Goal: Information Seeking & Learning: Learn about a topic

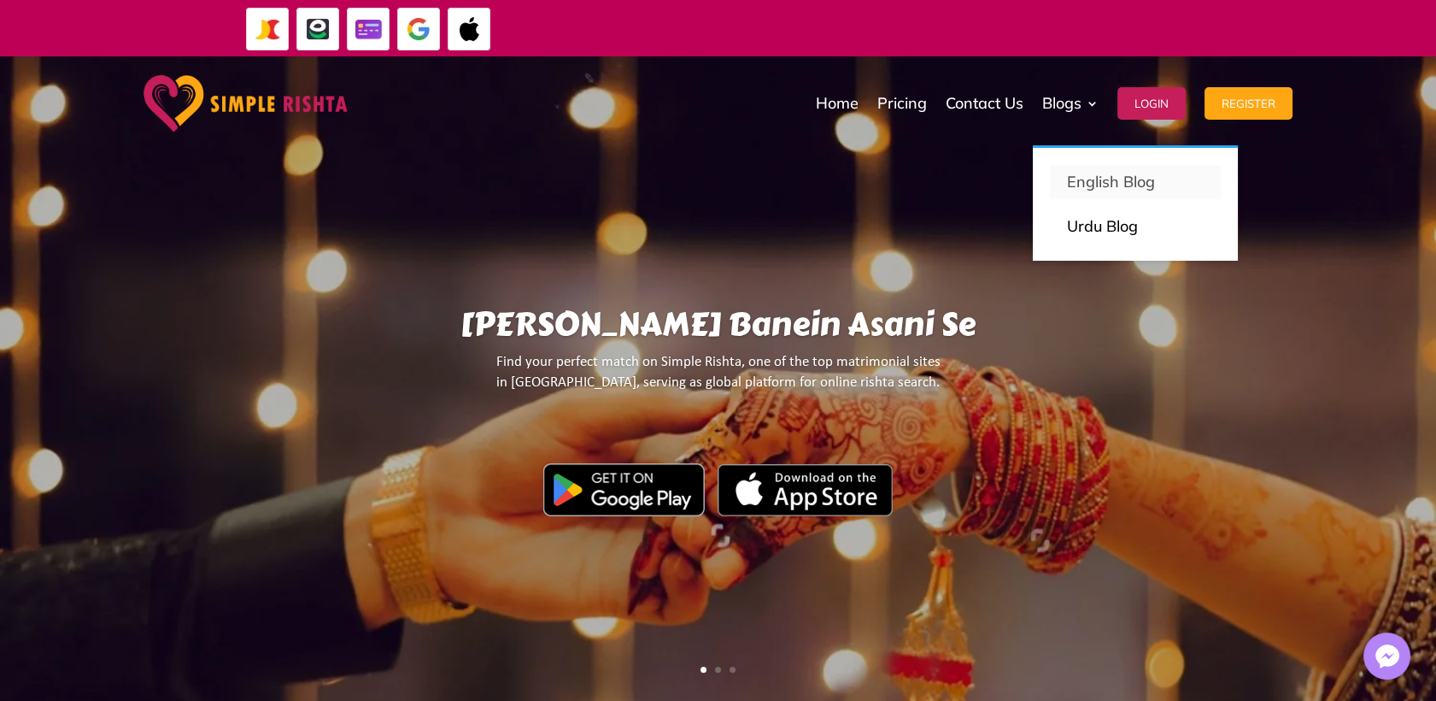
click at [1077, 184] on p "English Blog" at bounding box center [1135, 182] width 137 height 24
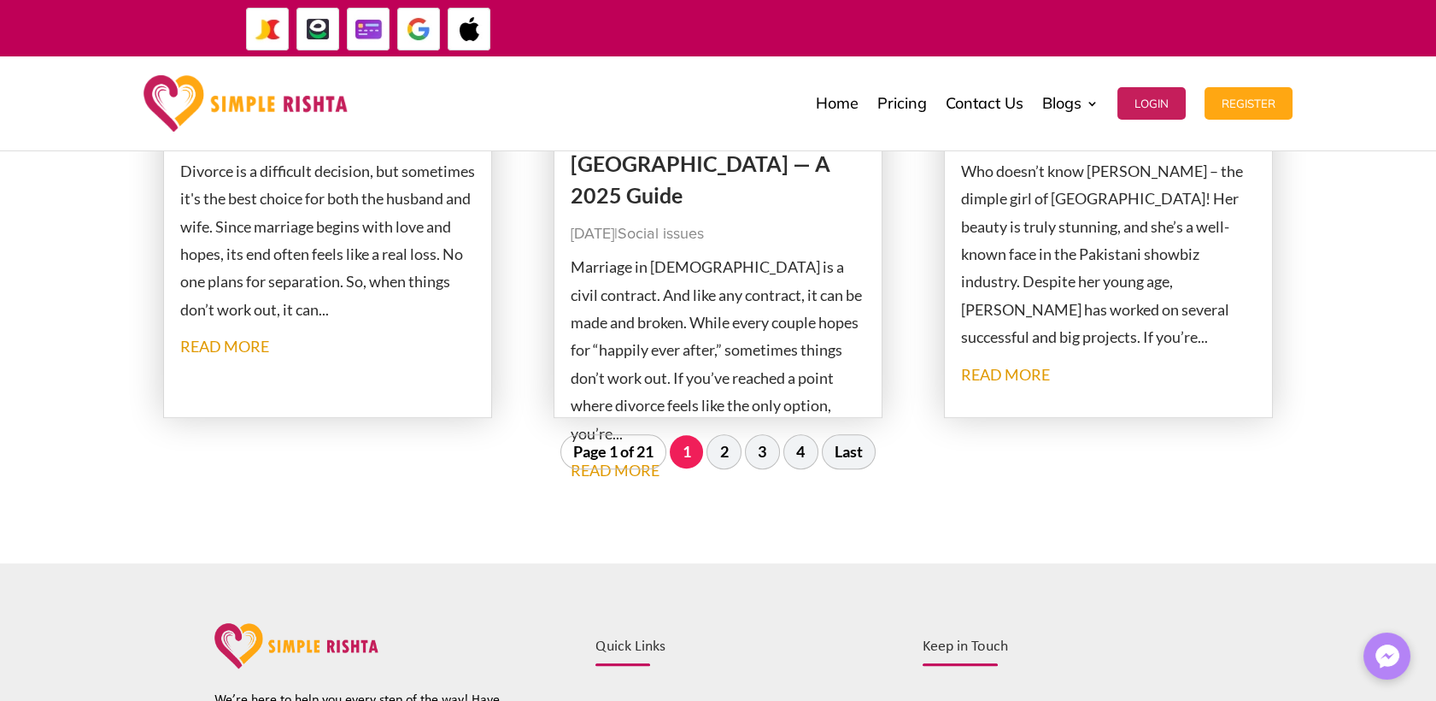
scroll to position [1899, 0]
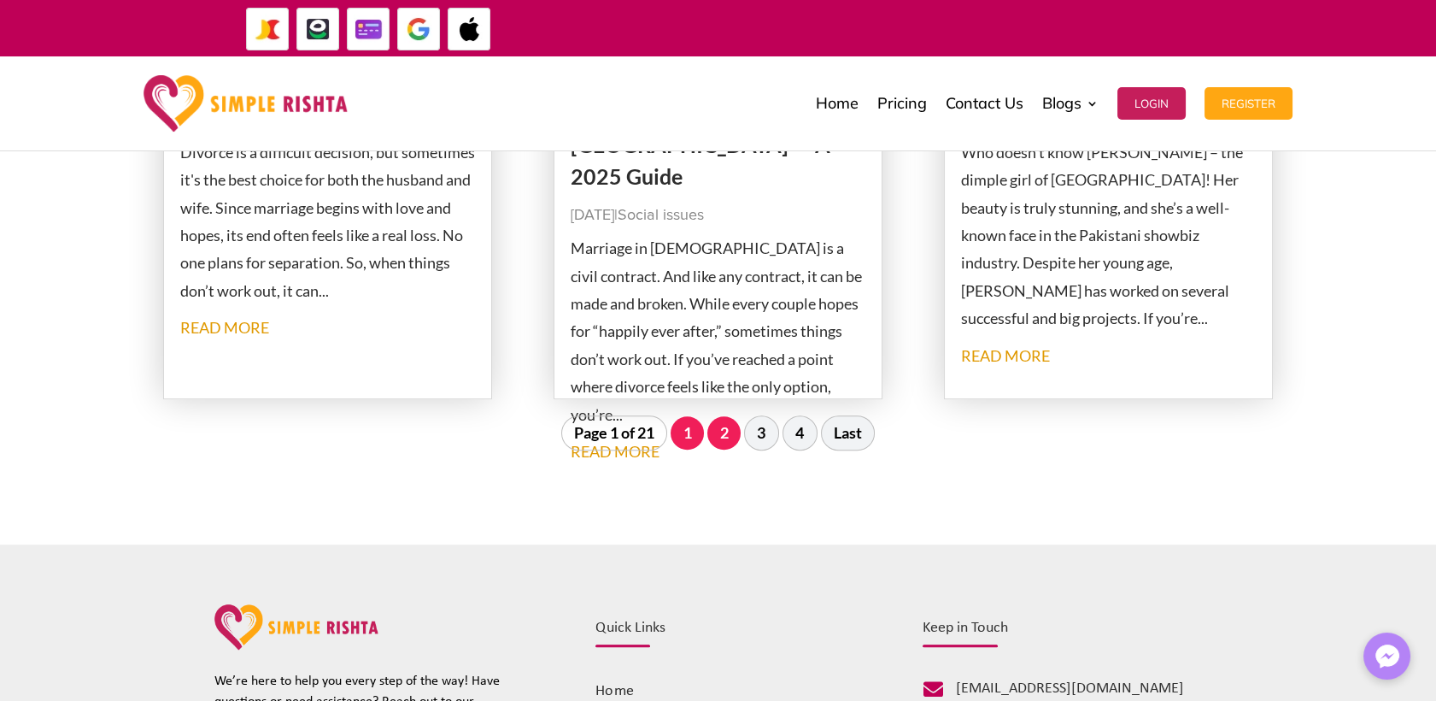
click at [731, 433] on link "2" at bounding box center [724, 432] width 33 height 32
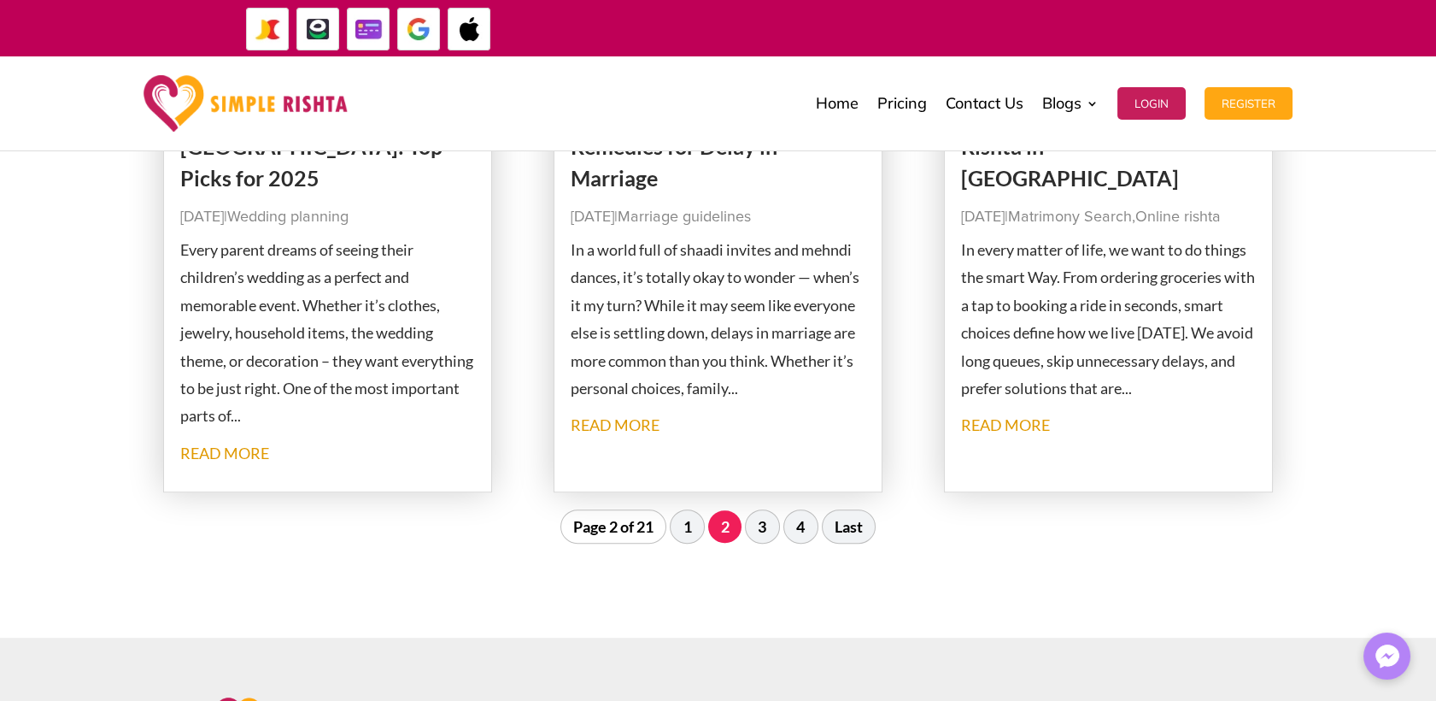
scroll to position [1954, 0]
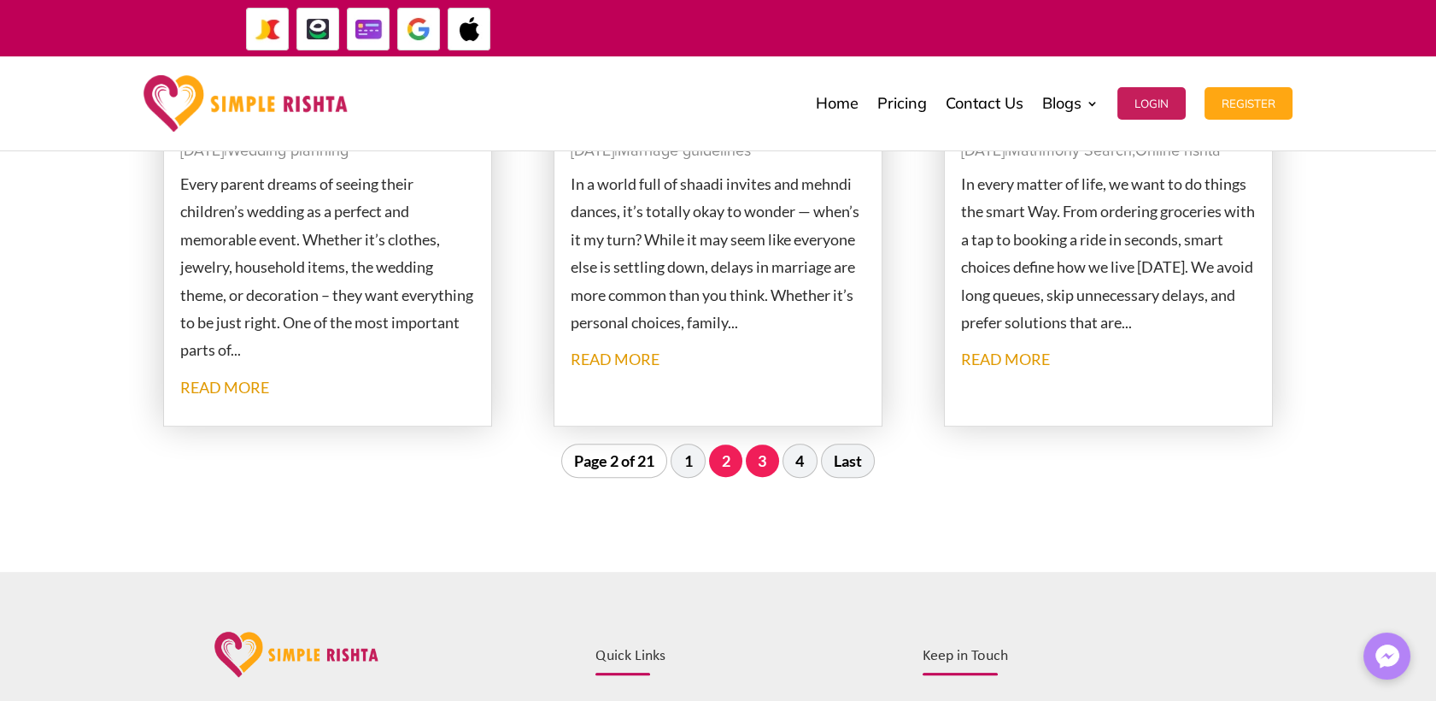
click at [766, 471] on link "3" at bounding box center [762, 460] width 33 height 32
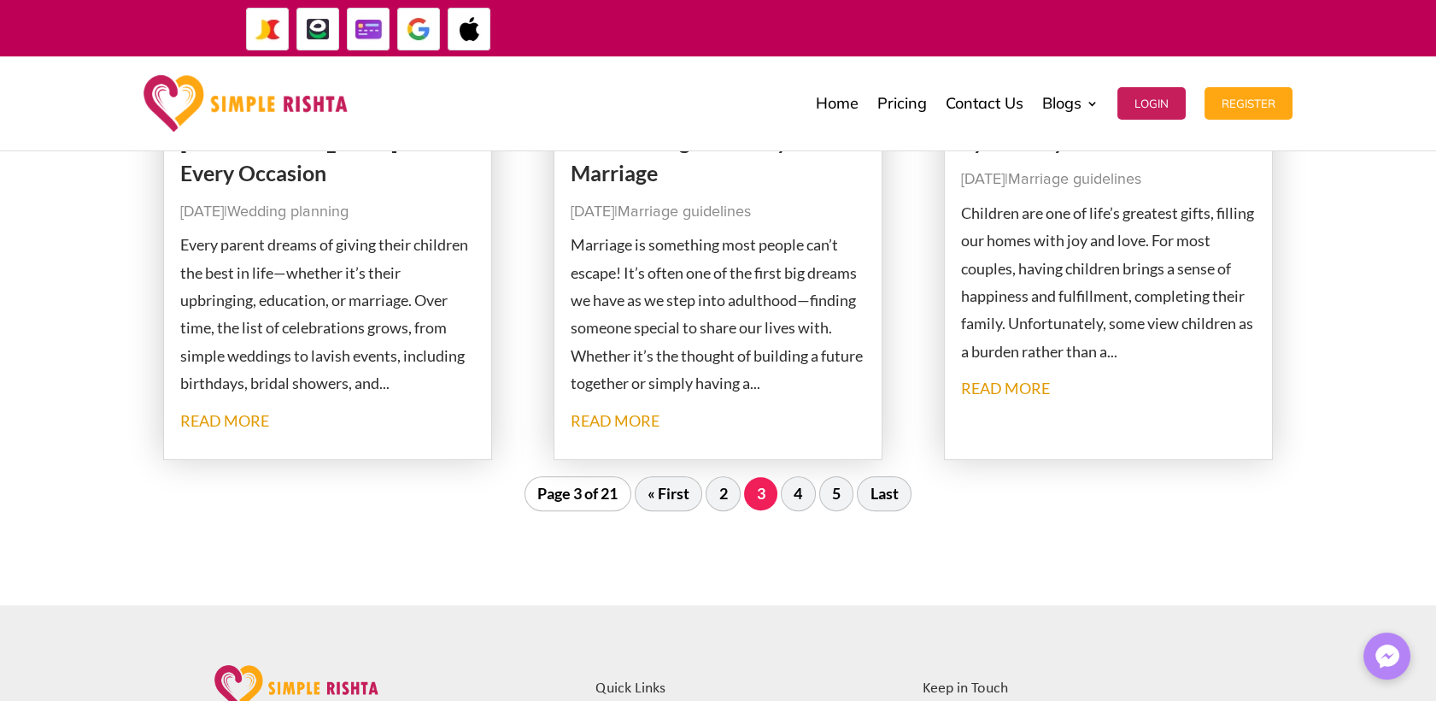
scroll to position [1859, 0]
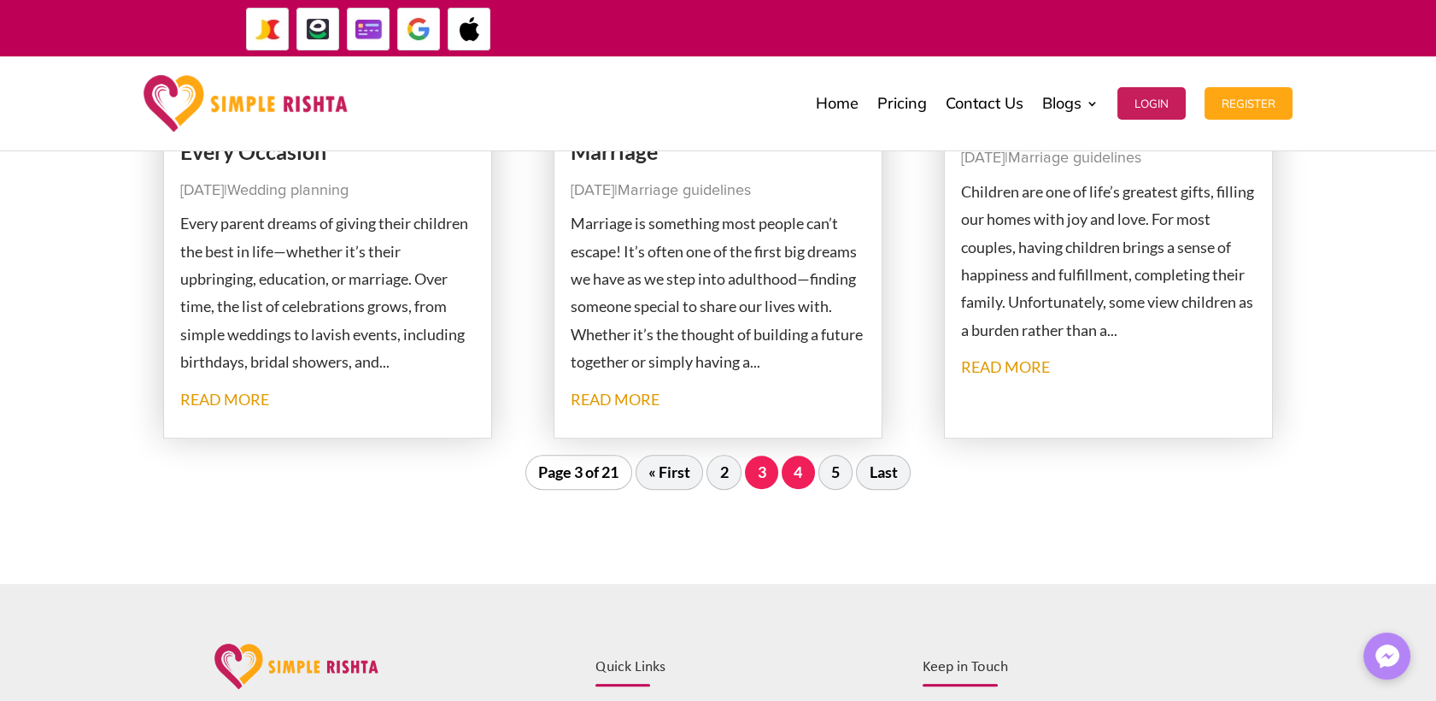
click at [796, 477] on link "4" at bounding box center [798, 471] width 33 height 32
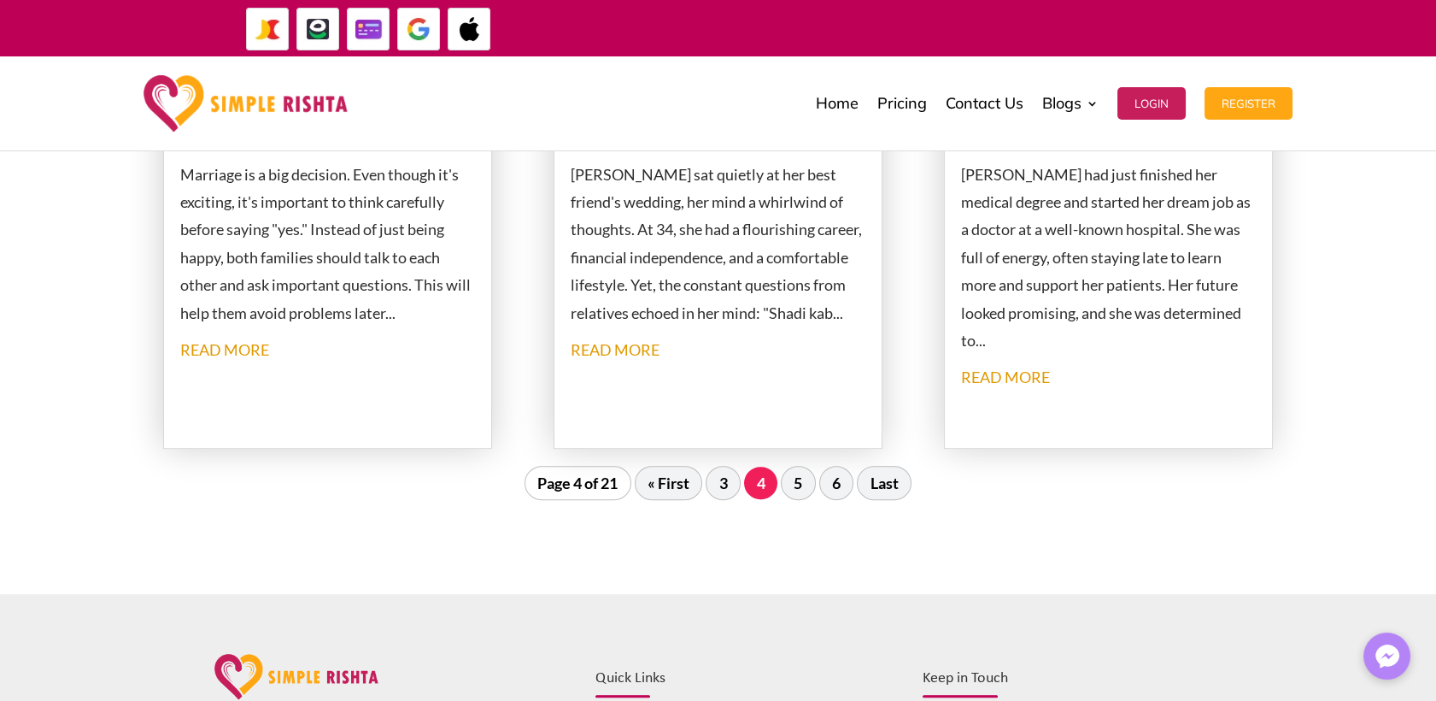
scroll to position [1954, 0]
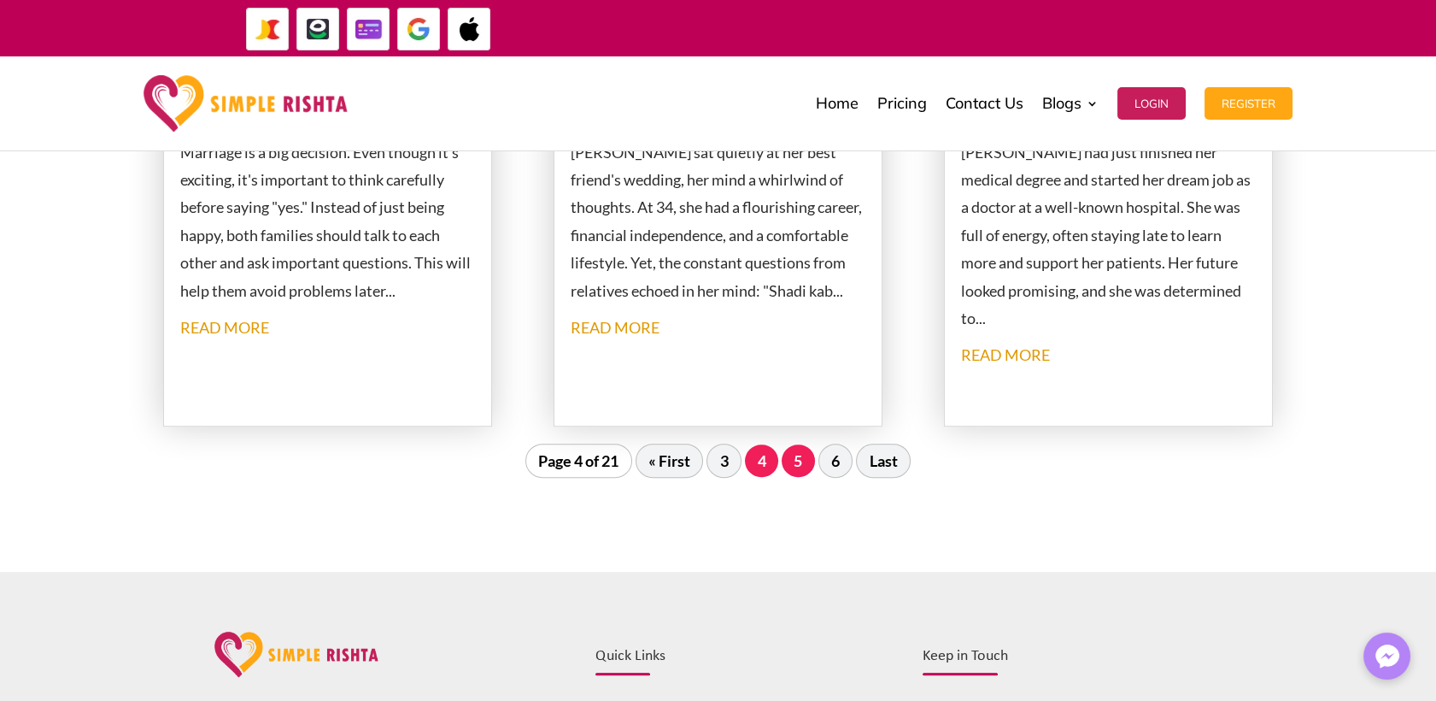
click at [802, 467] on link "5" at bounding box center [798, 460] width 33 height 32
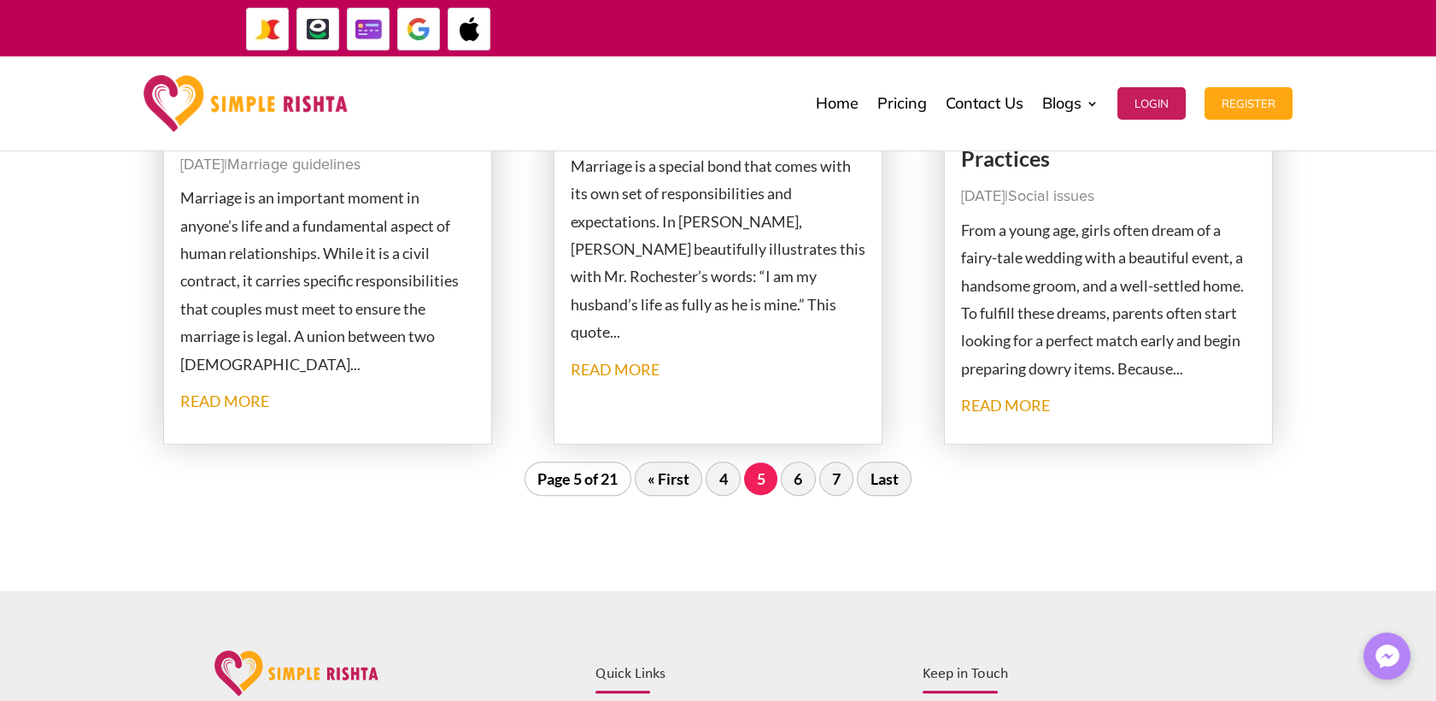
scroll to position [2049, 0]
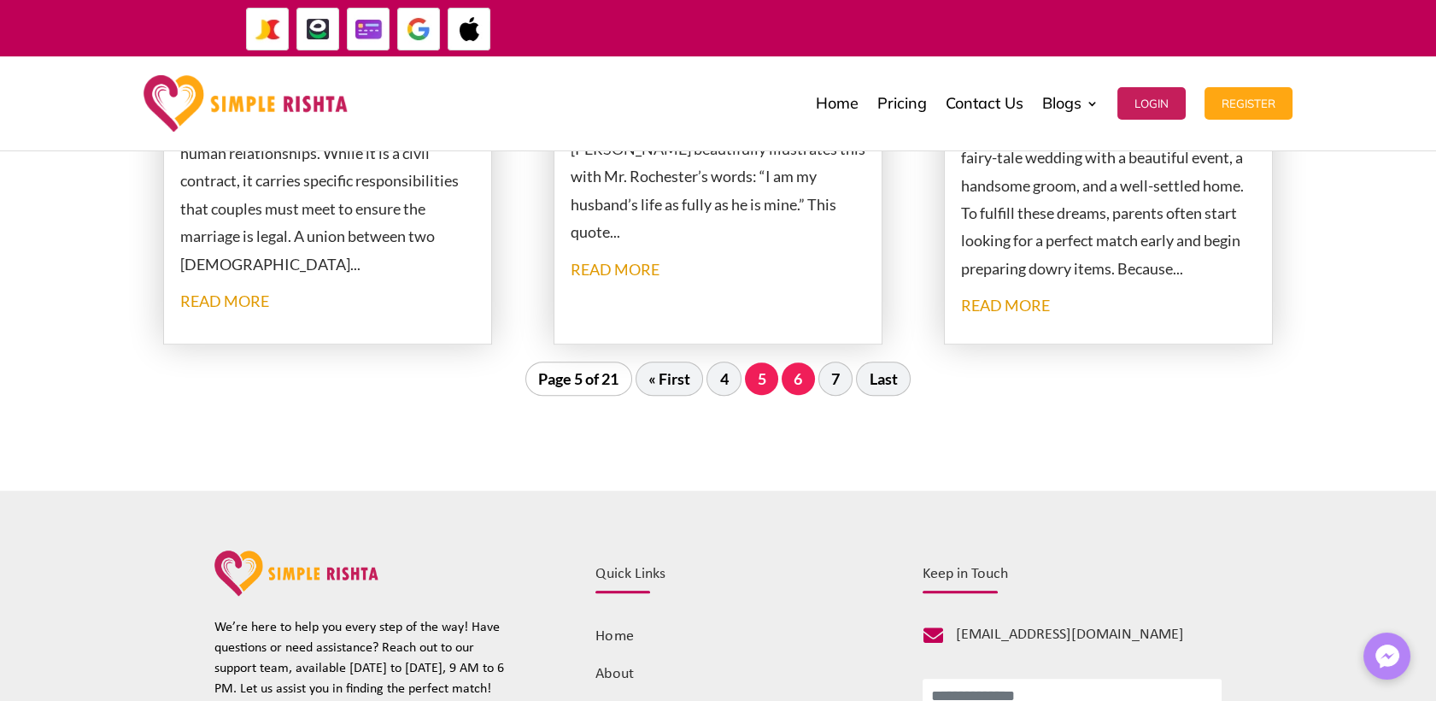
click at [799, 382] on link "6" at bounding box center [798, 378] width 33 height 32
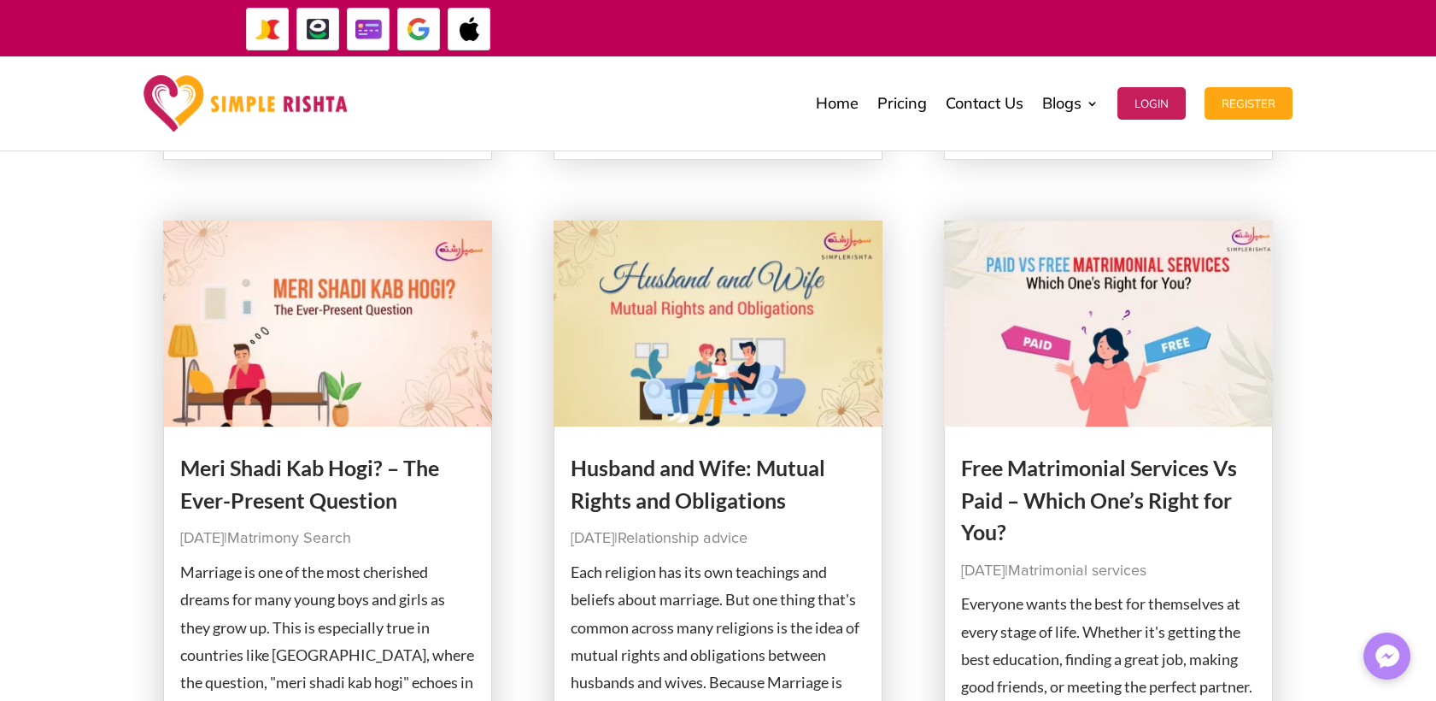
scroll to position [1954, 0]
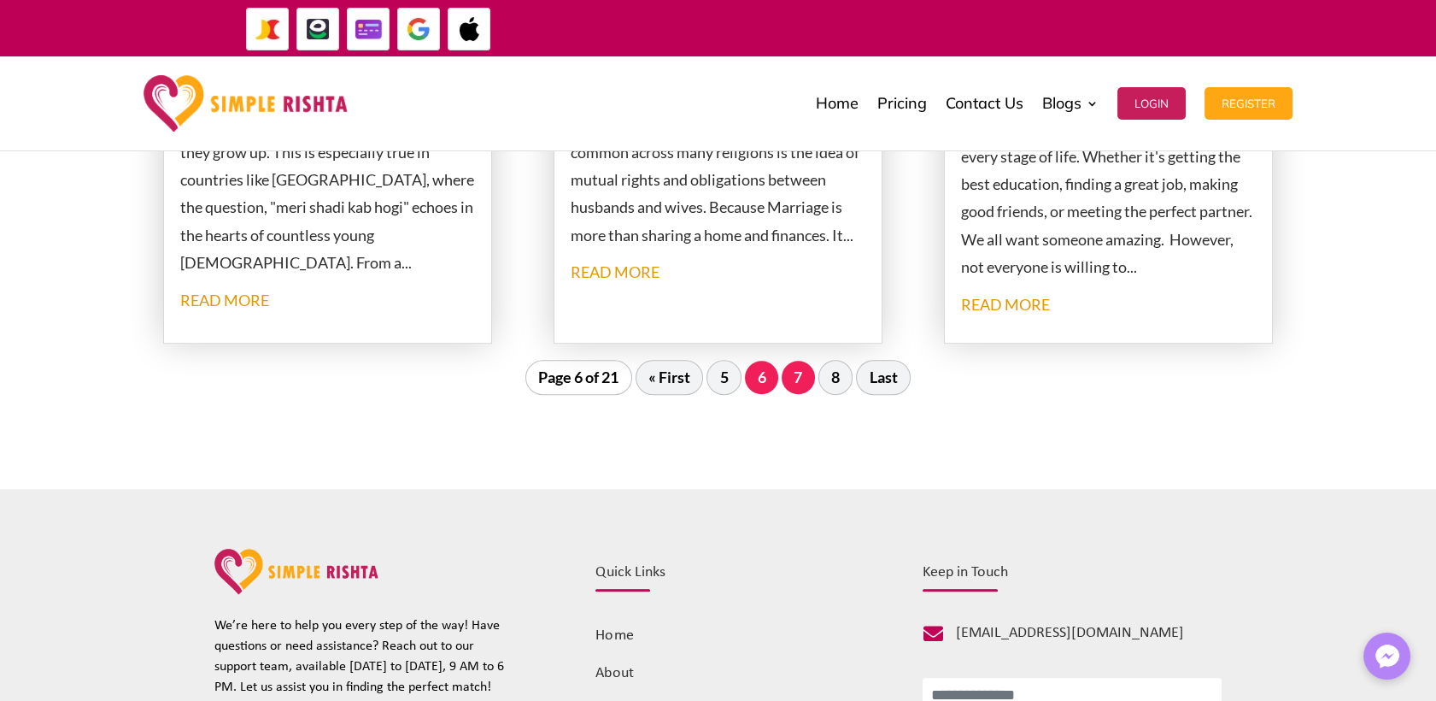
click at [801, 368] on link "7" at bounding box center [798, 377] width 33 height 32
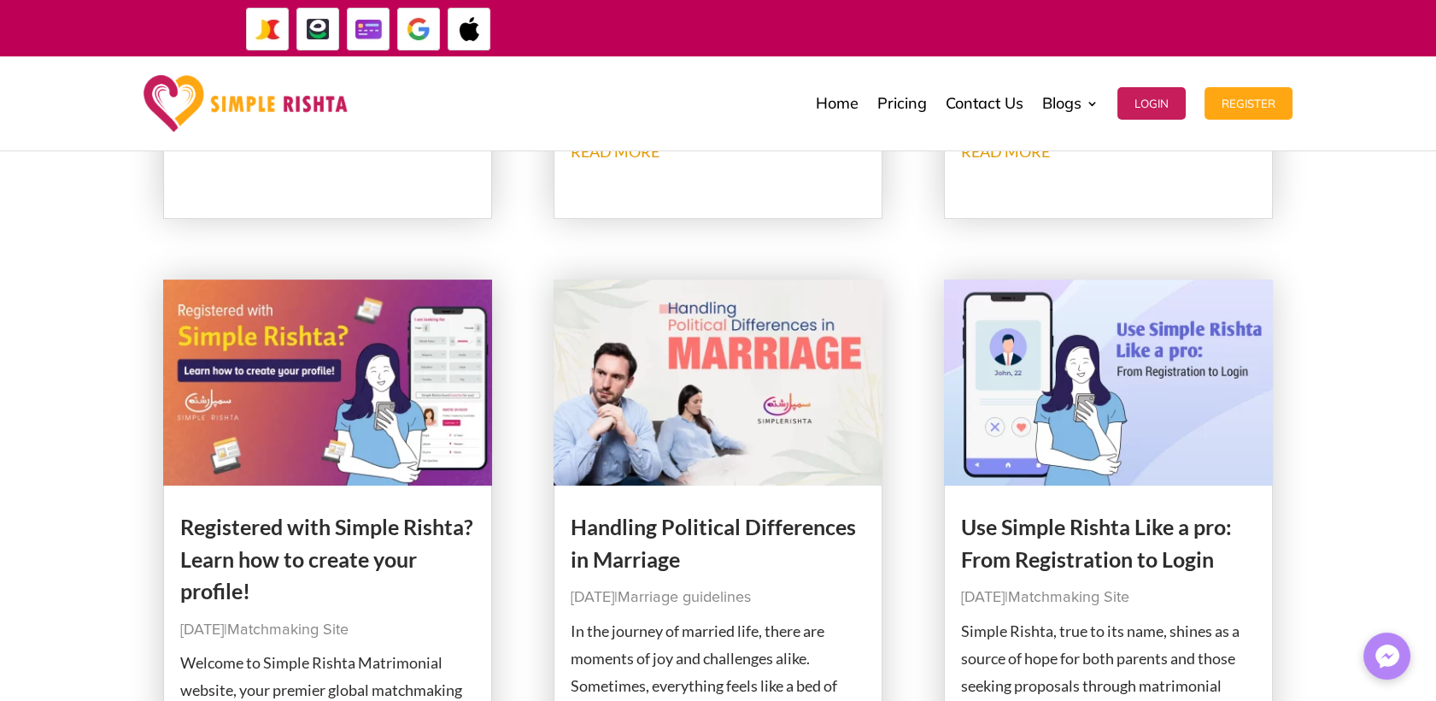
scroll to position [1859, 0]
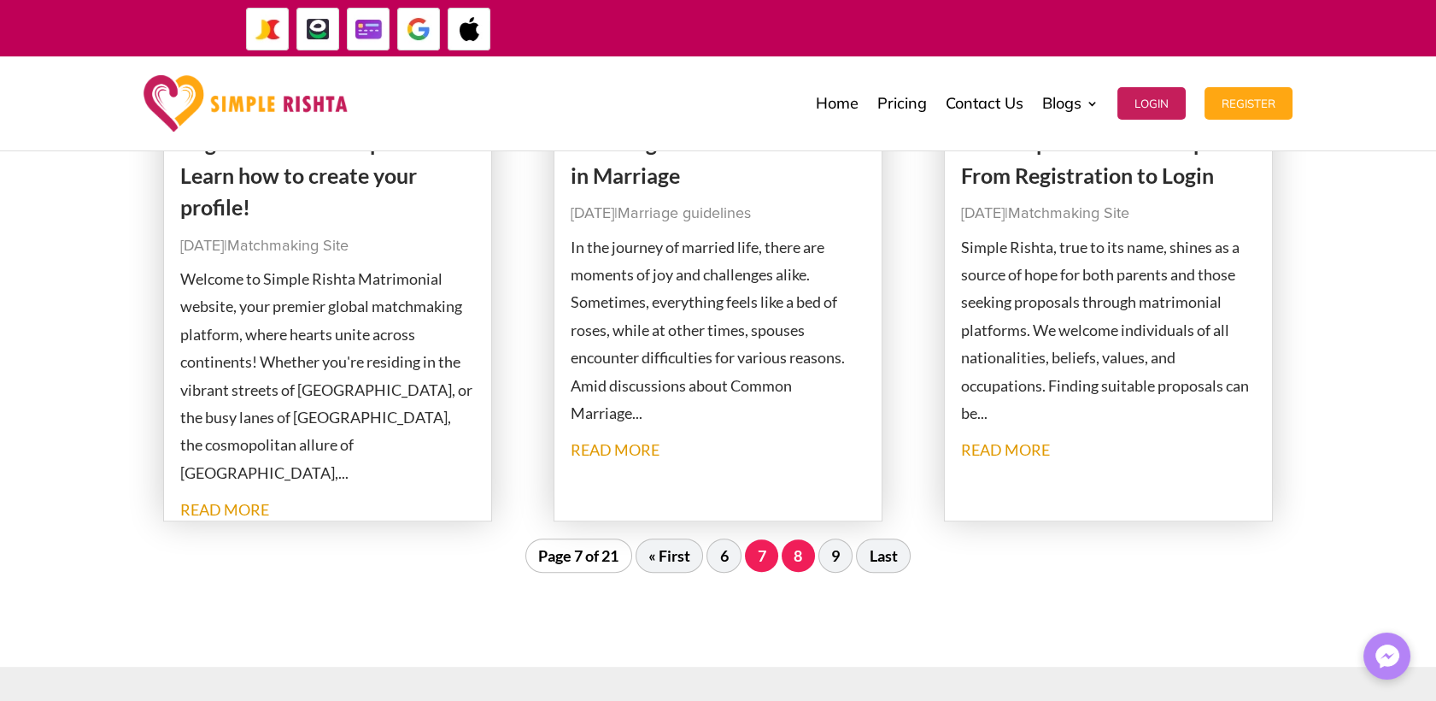
click at [796, 561] on link "8" at bounding box center [798, 555] width 33 height 32
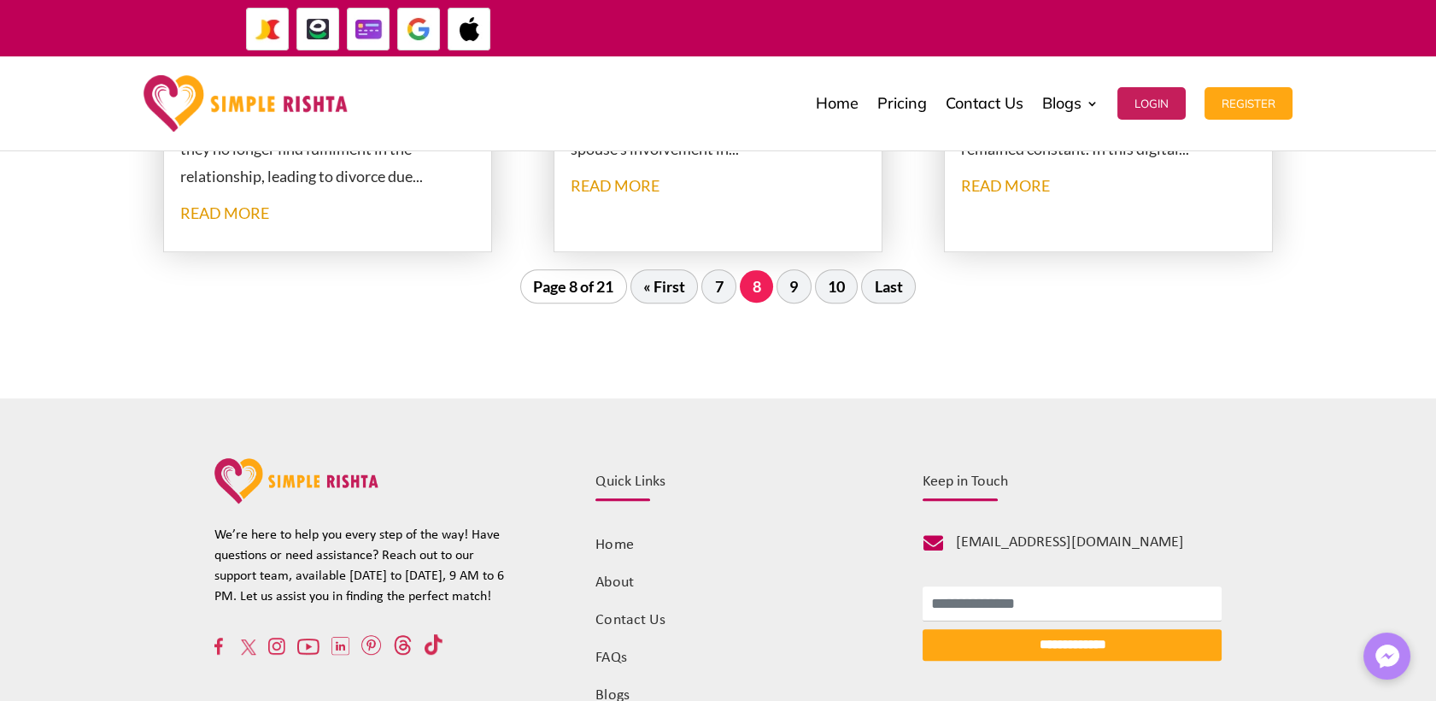
scroll to position [2049, 0]
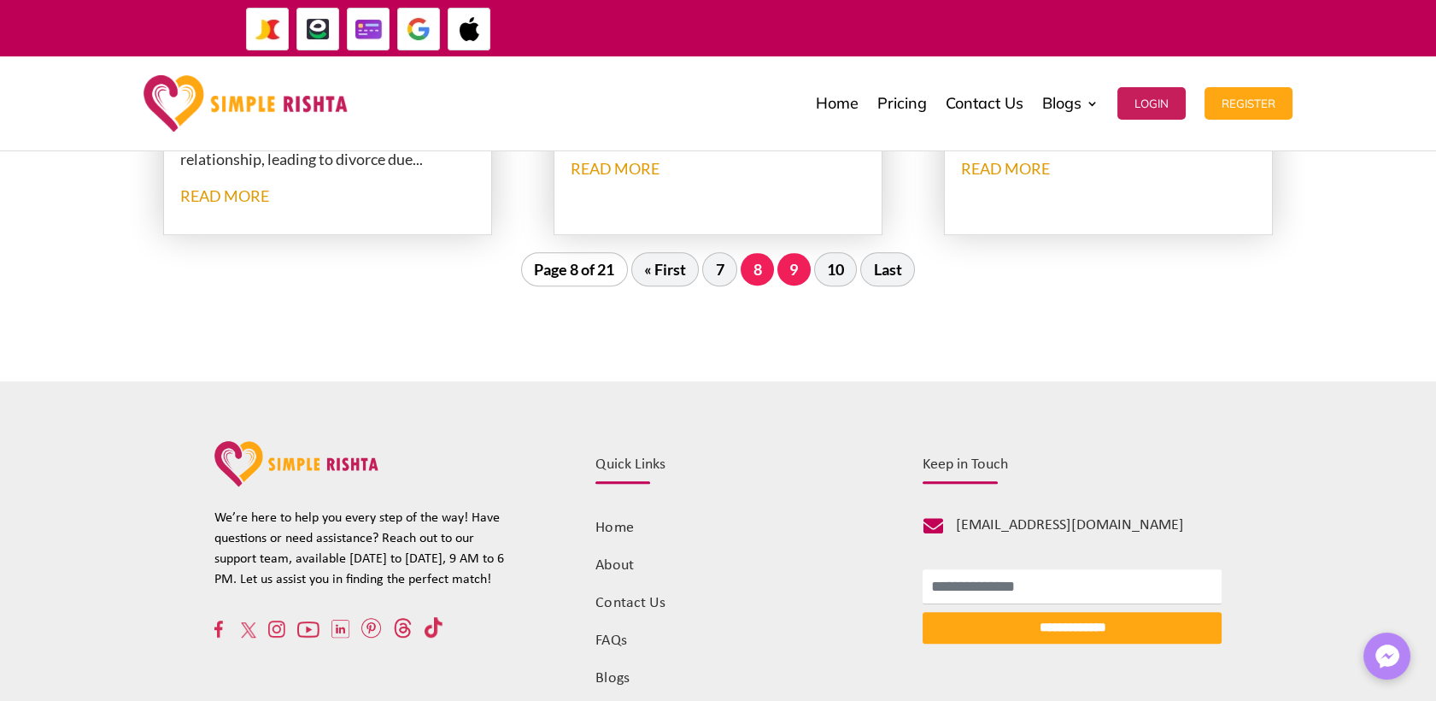
click at [799, 270] on link "9" at bounding box center [794, 269] width 33 height 32
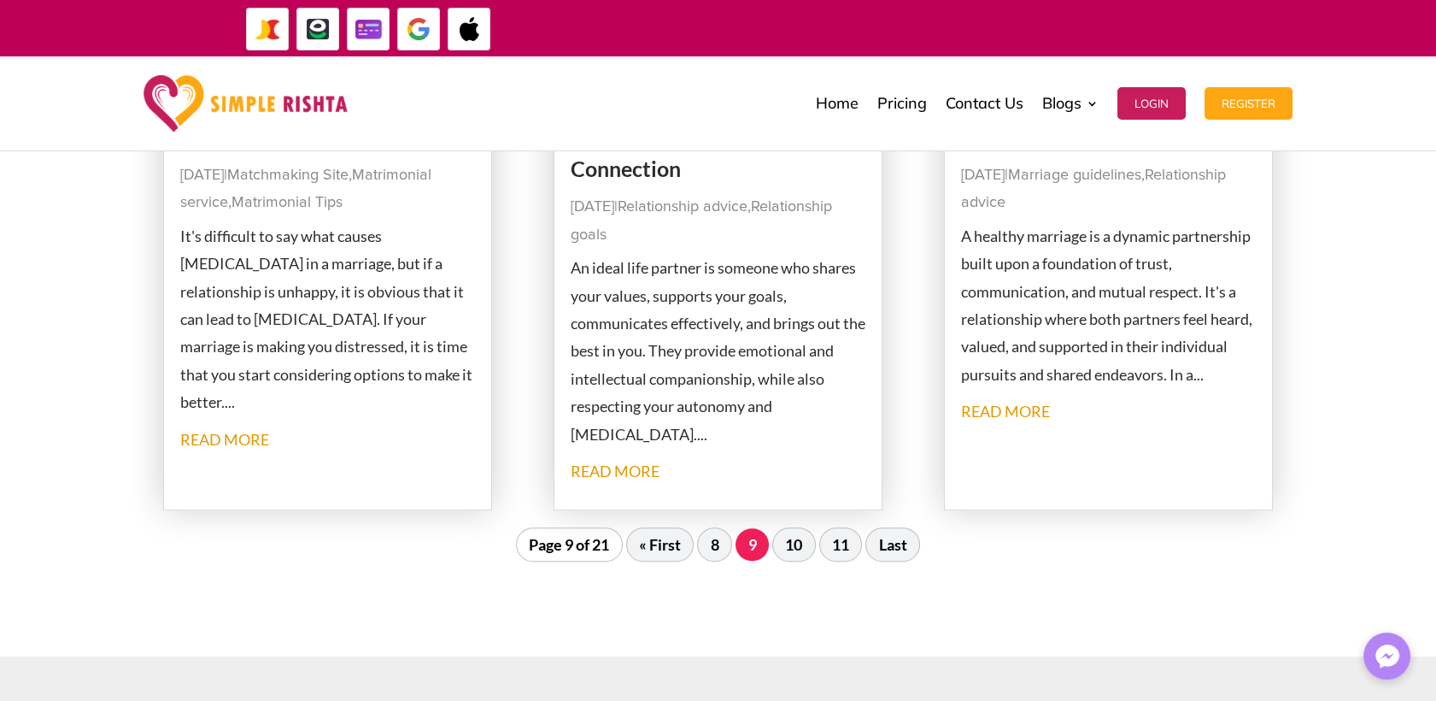
scroll to position [1954, 0]
click at [792, 535] on link "10" at bounding box center [794, 543] width 42 height 32
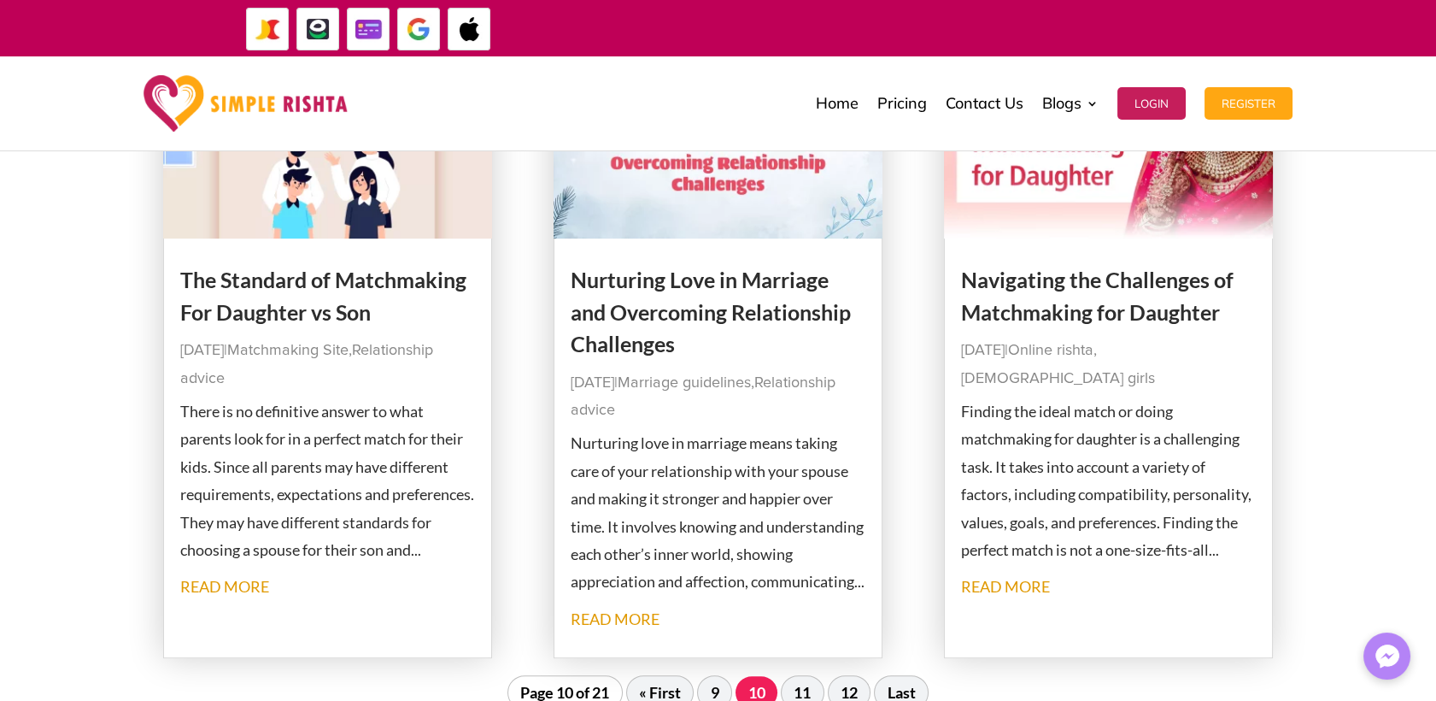
scroll to position [1764, 0]
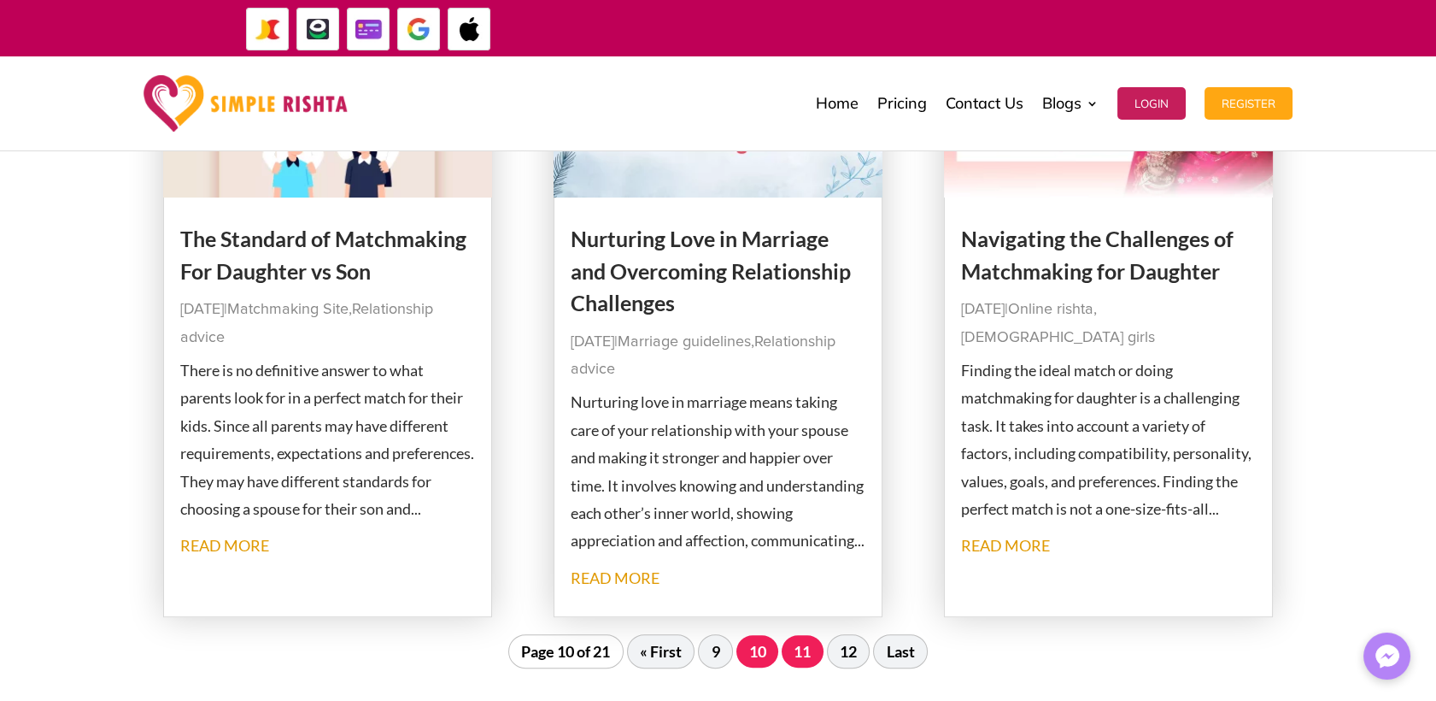
click at [813, 653] on link "11" at bounding box center [803, 651] width 42 height 32
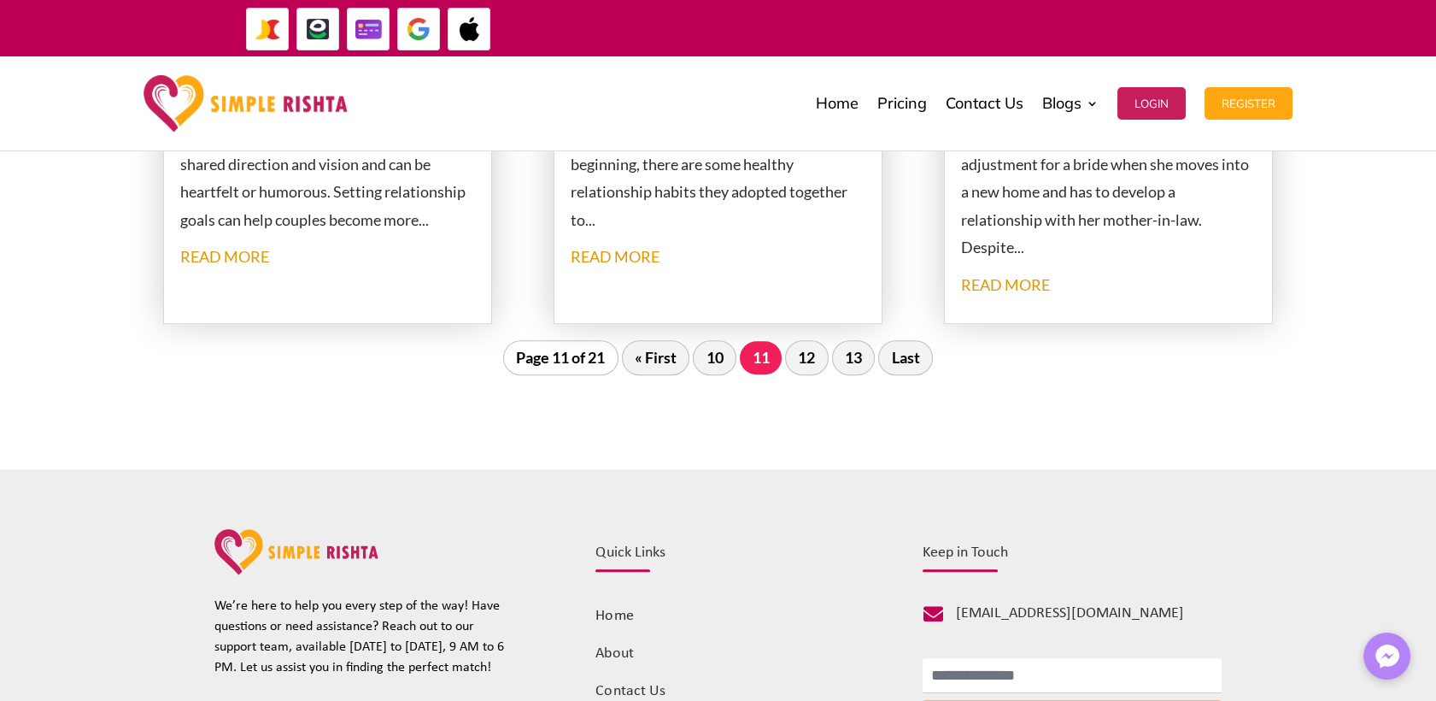
scroll to position [2049, 0]
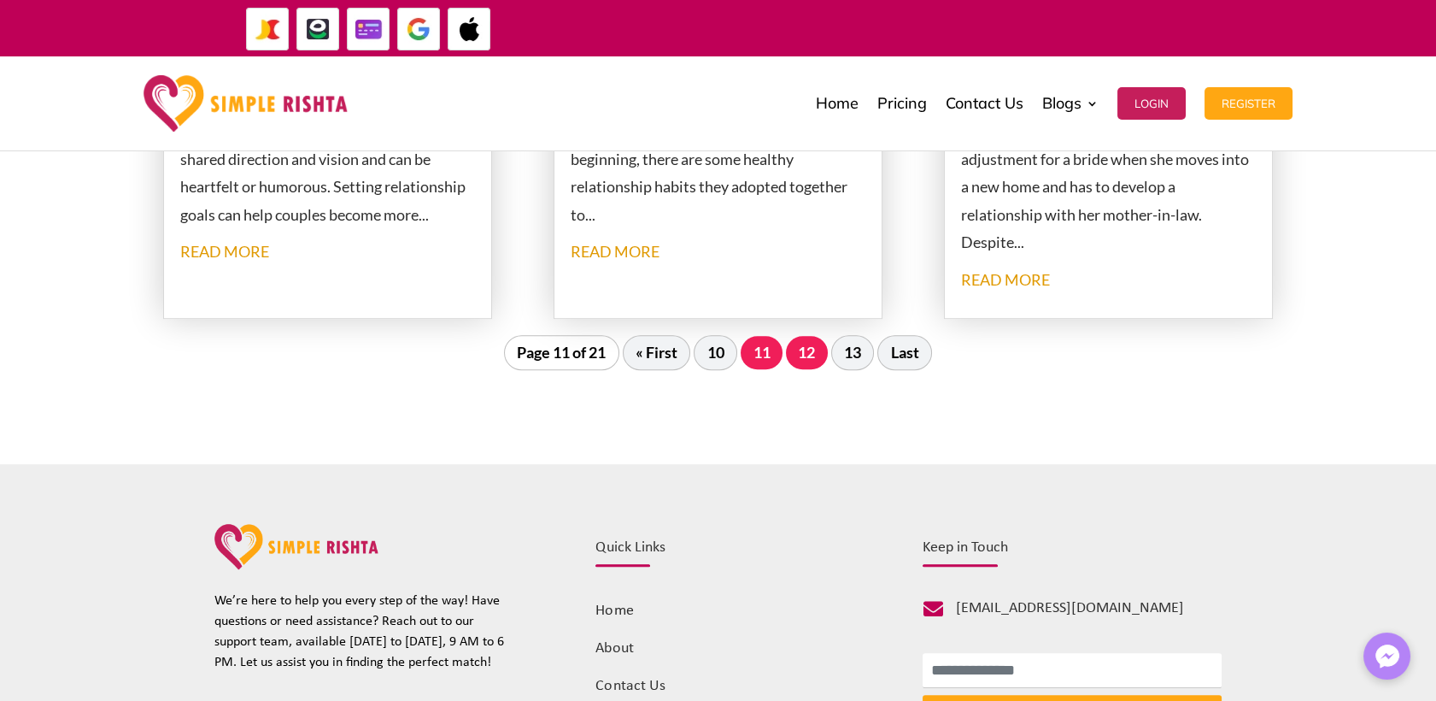
click at [807, 355] on link "12" at bounding box center [807, 352] width 42 height 32
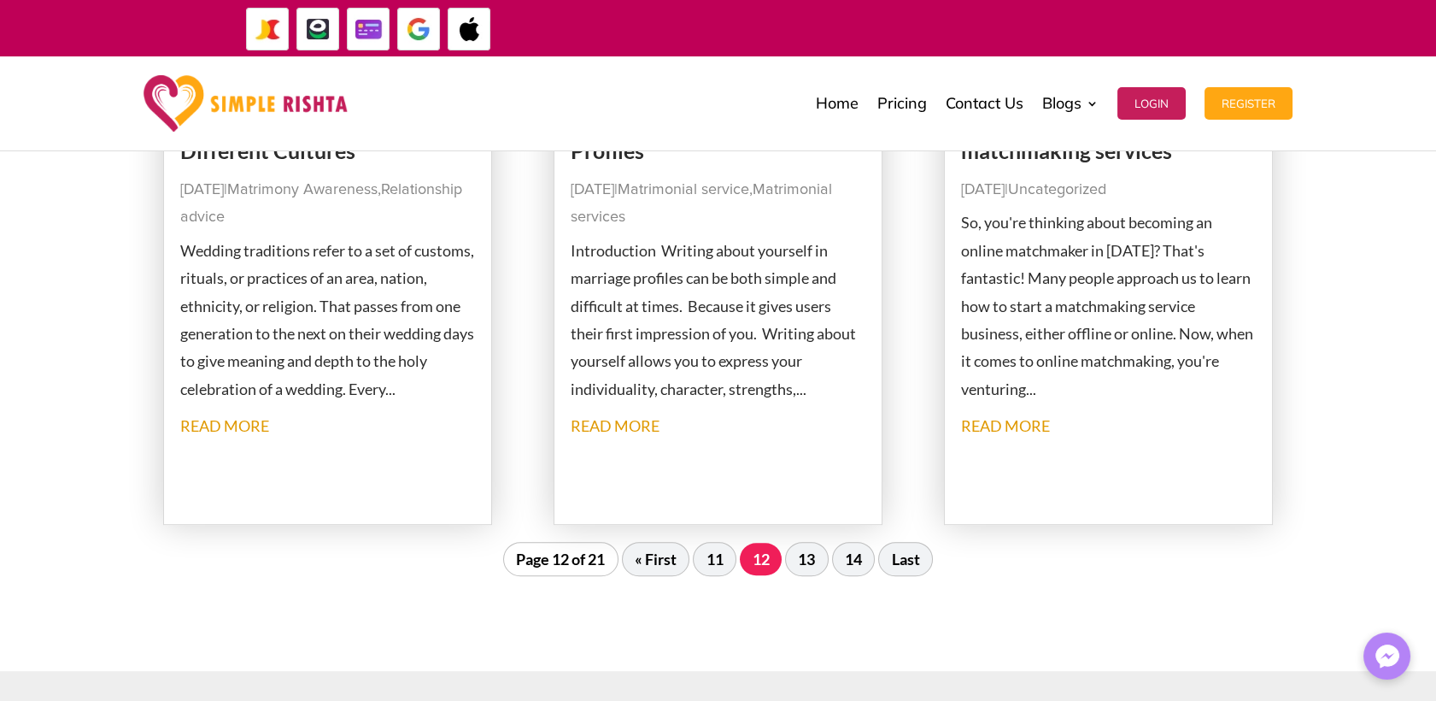
scroll to position [1954, 0]
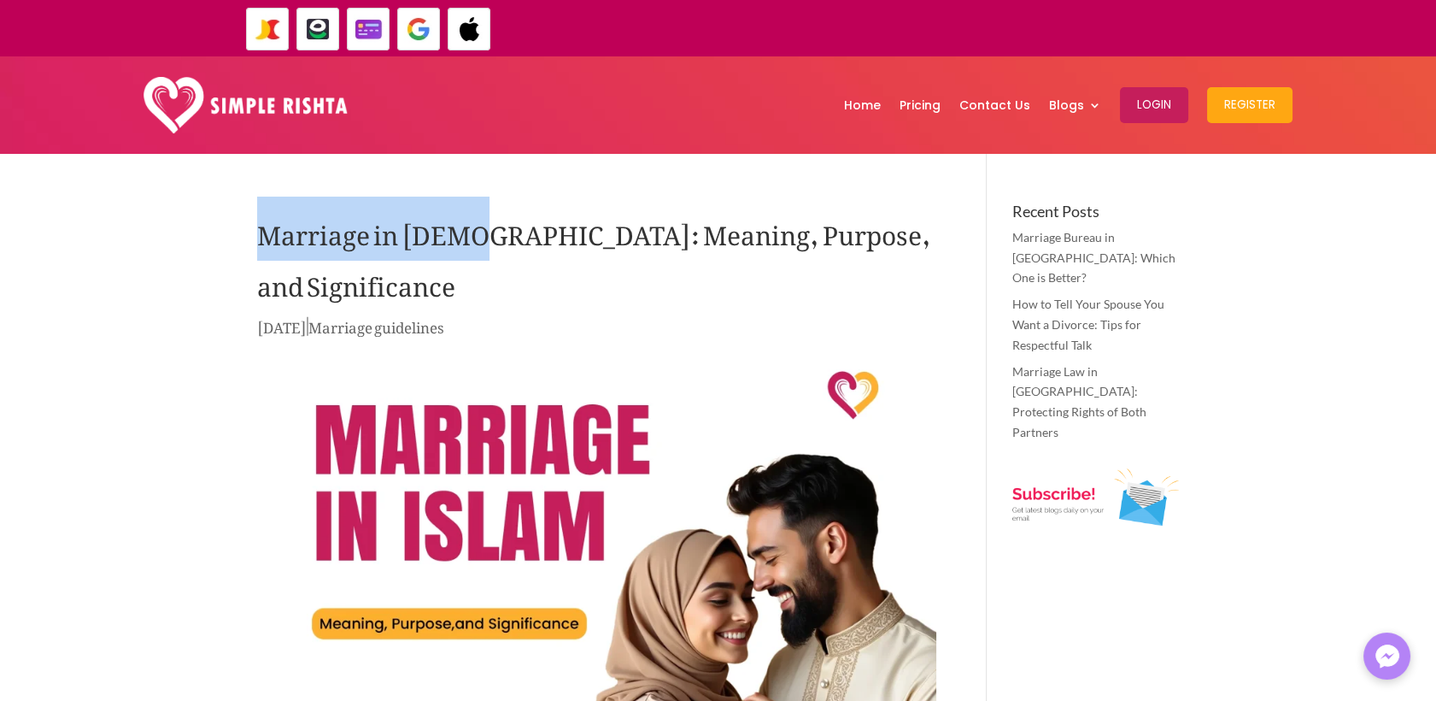
drag, startPoint x: 259, startPoint y: 237, endPoint x: 472, endPoint y: 235, distance: 212.8
click at [472, 235] on h1 "Marriage in Islam: Meaning, Purpose, and Significance" at bounding box center [596, 258] width 679 height 111
copy h1 "Marriage in Islam"
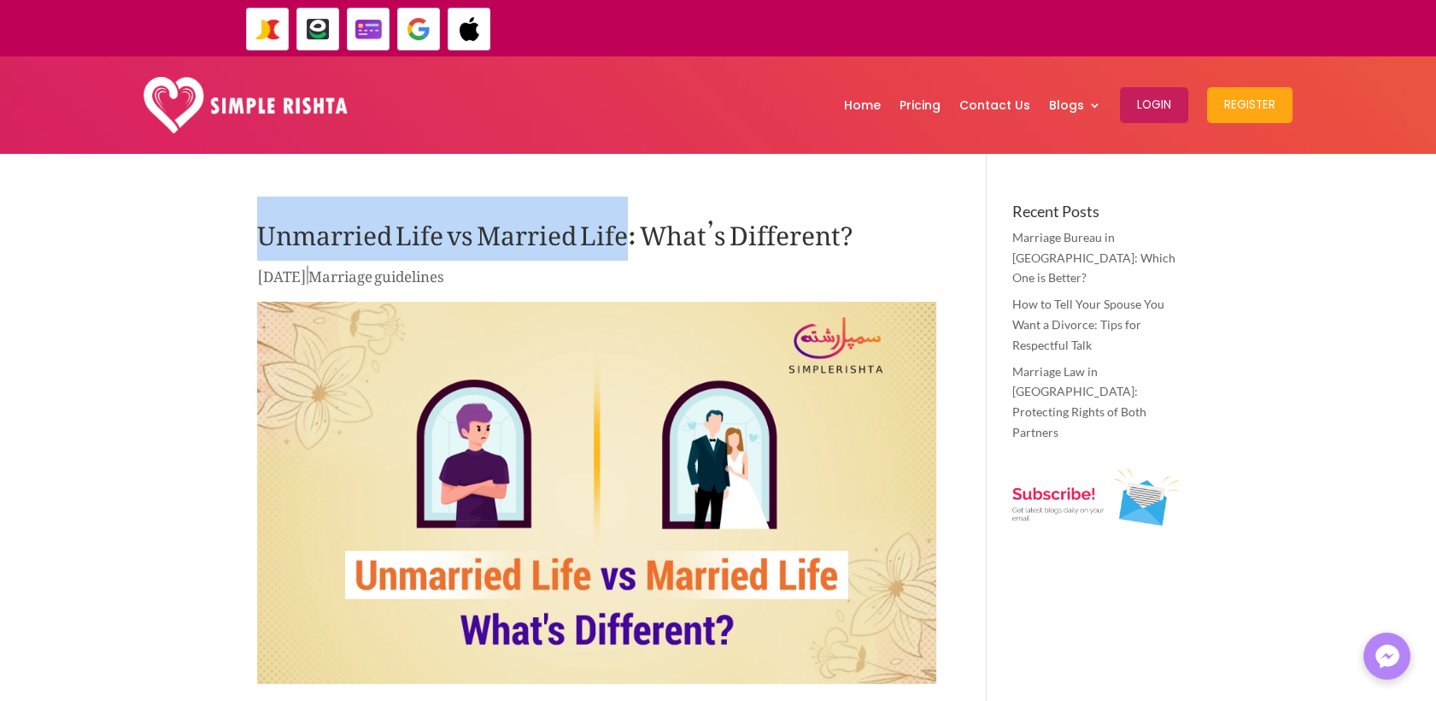
drag, startPoint x: 262, startPoint y: 239, endPoint x: 622, endPoint y: 239, distance: 359.7
click at [622, 239] on h1 "Unmarried Life vs Married Life: What’s Different?" at bounding box center [596, 233] width 679 height 60
copy h1 "Unmarried Life vs Married Life"
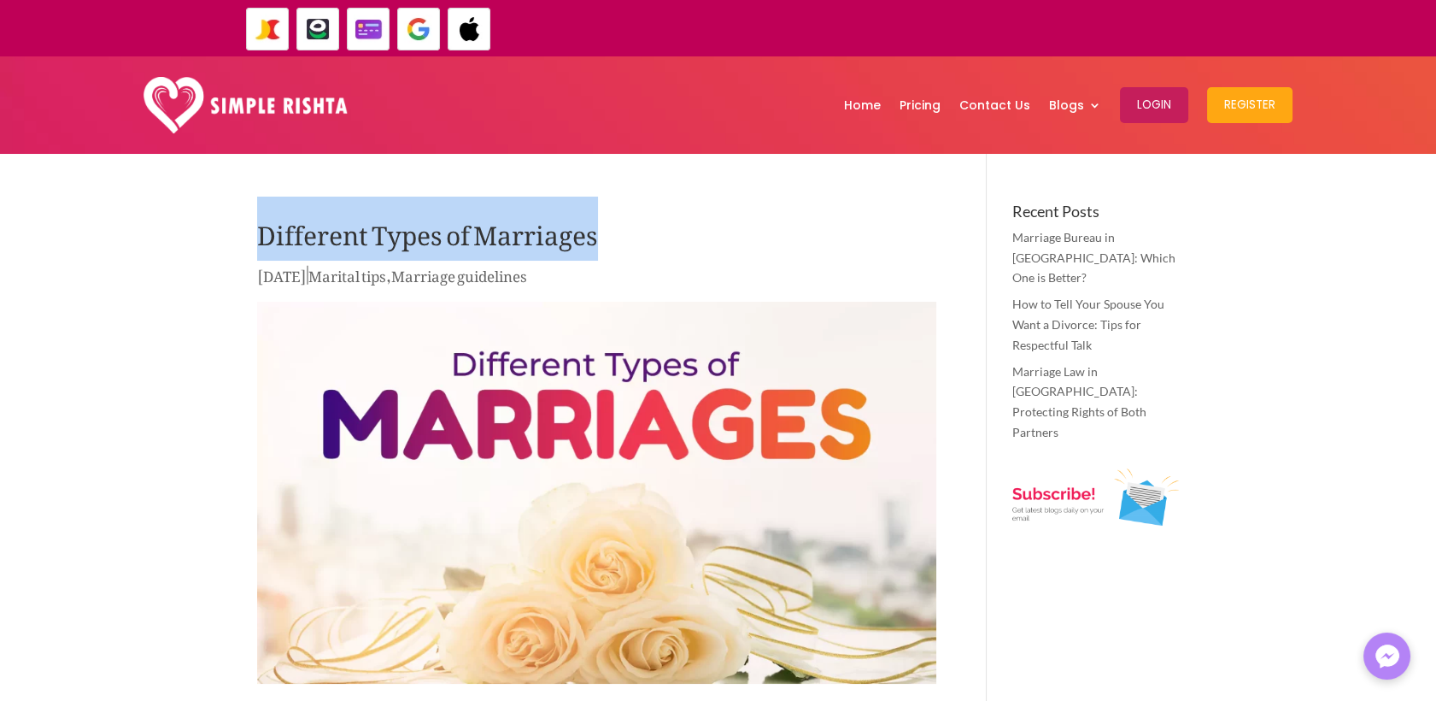
drag, startPoint x: 609, startPoint y: 239, endPoint x: 264, endPoint y: 235, distance: 345.2
click at [264, 235] on h1 "Different Types of Marriages" at bounding box center [596, 233] width 679 height 60
copy h1 "Different Types of Marriages"
